Goal: Information Seeking & Learning: Learn about a topic

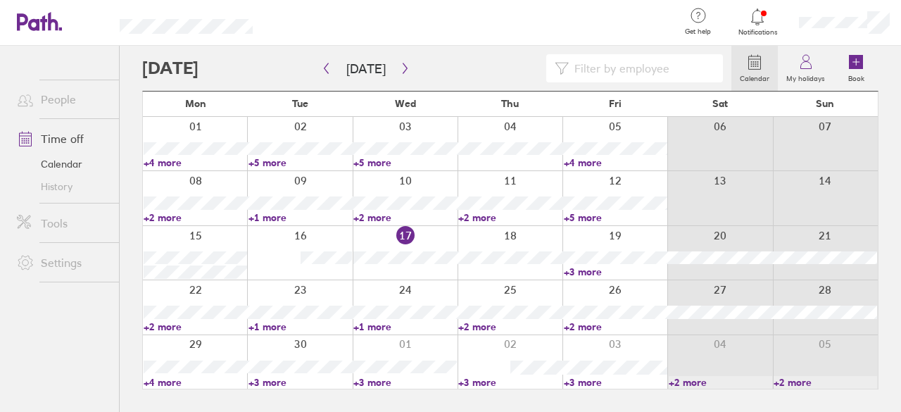
click at [761, 22] on icon at bounding box center [758, 16] width 12 height 16
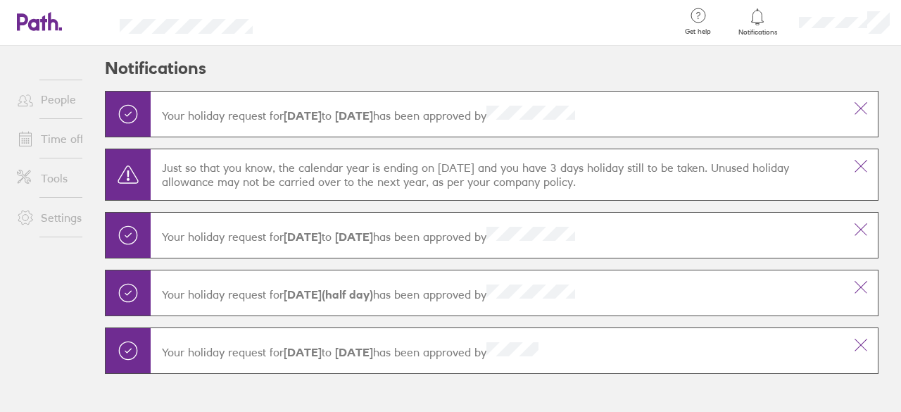
drag, startPoint x: 163, startPoint y: 164, endPoint x: 616, endPoint y: 188, distance: 454.1
click at [616, 188] on p "Just so that you know, the calendar year is ending on 01 Dec 2025 and you have …" at bounding box center [497, 175] width 671 height 28
click at [449, 175] on p "Just so that you know, the calendar year is ending on 01 Dec 2025 and you have …" at bounding box center [497, 175] width 671 height 28
click at [446, 169] on p "Just so that you know, the calendar year is ending on 01 Dec 2025 and you have …" at bounding box center [497, 175] width 671 height 28
drag, startPoint x: 435, startPoint y: 168, endPoint x: 503, endPoint y: 162, distance: 68.6
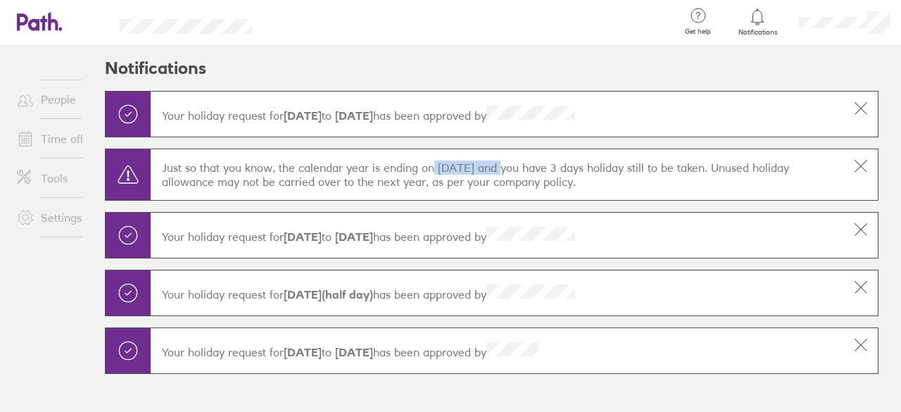
click at [503, 162] on p "Just so that you know, the calendar year is ending on 01 Dec 2025 and you have …" at bounding box center [497, 175] width 671 height 28
click at [506, 165] on p "Just so that you know, the calendar year is ending on 01 Dec 2025 and you have …" at bounding box center [497, 175] width 671 height 28
click at [498, 167] on p "Just so that you know, the calendar year is ending on 01 Dec 2025 and you have …" at bounding box center [497, 175] width 671 height 28
drag, startPoint x: 500, startPoint y: 167, endPoint x: 440, endPoint y: 170, distance: 60.0
click at [440, 170] on p "Just so that you know, the calendar year is ending on 01 Dec 2025 and you have …" at bounding box center [497, 175] width 671 height 28
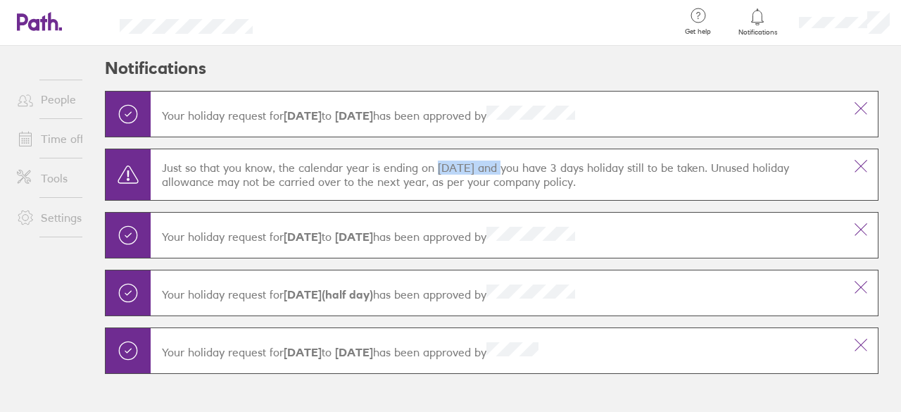
click at [502, 169] on p "Just so that you know, the calendar year is ending on 01 Dec 2025 and you have …" at bounding box center [497, 175] width 671 height 28
drag, startPoint x: 502, startPoint y: 169, endPoint x: 439, endPoint y: 168, distance: 63.4
click at [439, 168] on p "Just so that you know, the calendar year is ending on 01 Dec 2025 and you have …" at bounding box center [497, 175] width 671 height 28
click at [606, 179] on p "Just so that you know, the calendar year is ending on 01 Dec 2025 and you have …" at bounding box center [497, 175] width 671 height 28
